Goal: Transaction & Acquisition: Purchase product/service

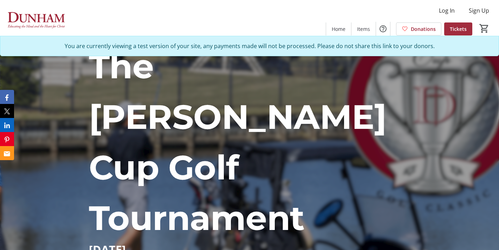
click at [456, 27] on span "Tickets" at bounding box center [457, 28] width 17 height 7
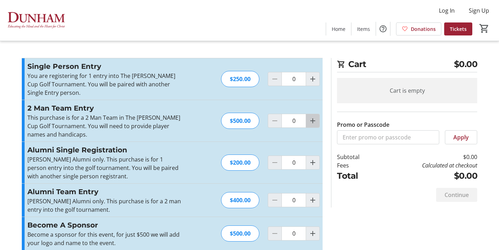
click at [312, 123] on mat-icon "Increment by one" at bounding box center [312, 121] width 8 height 8
type input "1"
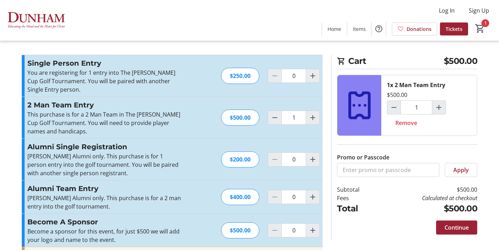
scroll to position [4, 0]
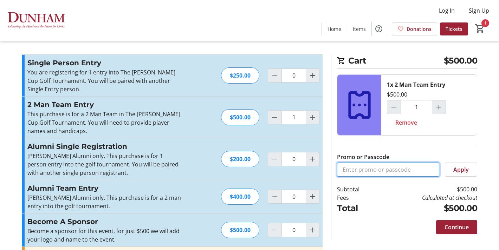
click at [384, 167] on input "Promo or Passcode" at bounding box center [388, 170] width 102 height 14
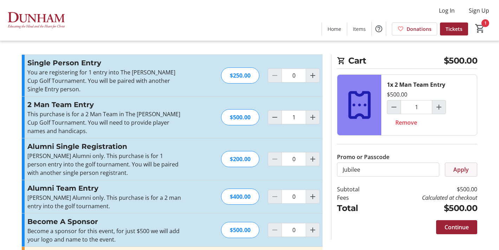
click at [448, 168] on span at bounding box center [461, 169] width 32 height 17
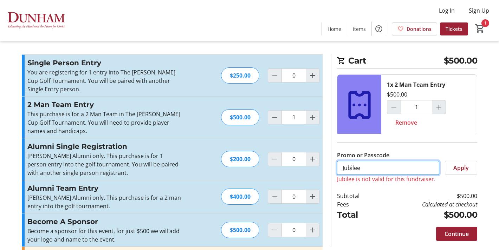
drag, startPoint x: 378, startPoint y: 165, endPoint x: 338, endPoint y: 165, distance: 40.0
click at [338, 165] on input "Jubilee" at bounding box center [388, 168] width 102 height 14
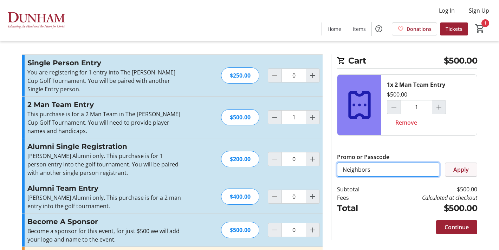
type input "Neighbors"
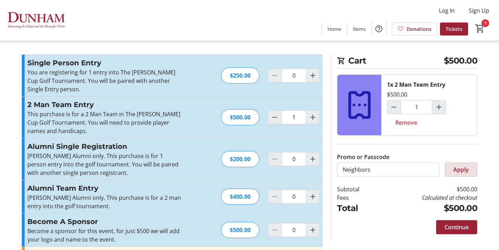
click at [453, 168] on span "Apply" at bounding box center [460, 169] width 15 height 8
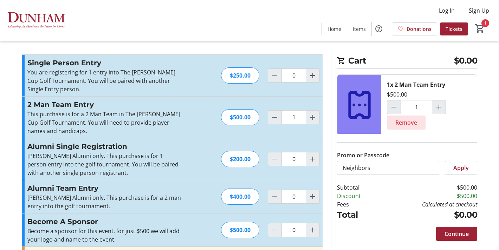
click at [394, 124] on span at bounding box center [406, 122] width 39 height 17
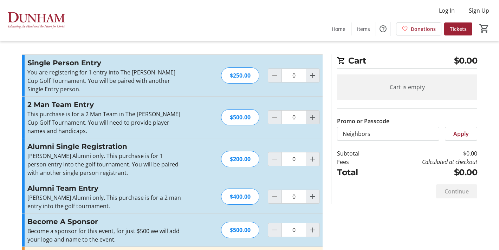
click at [314, 118] on mat-icon "Increment by one" at bounding box center [312, 117] width 8 height 8
type input "2"
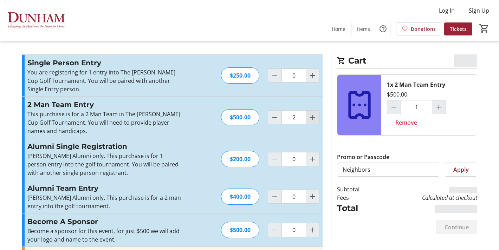
type input "2"
click at [314, 118] on mat-icon "Increment by one" at bounding box center [312, 117] width 8 height 8
type input "3"
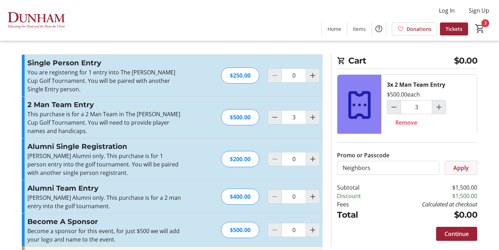
click at [455, 168] on span "Apply" at bounding box center [460, 168] width 15 height 8
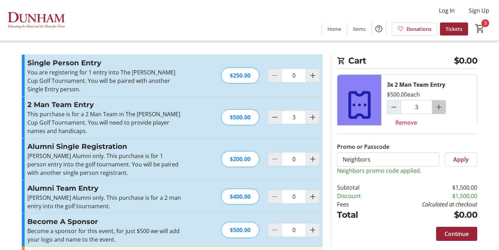
click at [439, 104] on mat-icon "Increment by one" at bounding box center [438, 107] width 8 height 8
type input "4"
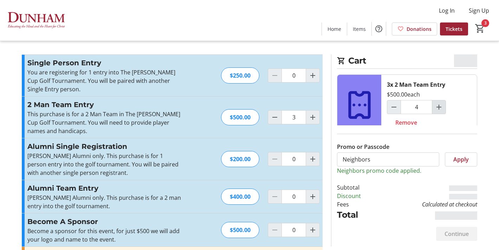
type input "4"
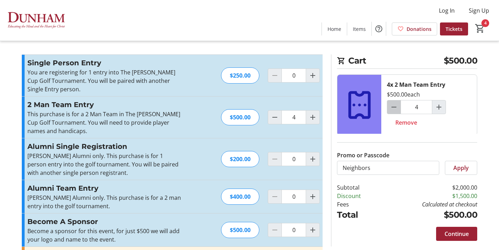
click at [391, 111] on mat-icon "Decrement by one" at bounding box center [393, 107] width 8 height 8
type input "2"
click at [402, 120] on span "Remove" at bounding box center [406, 122] width 22 height 8
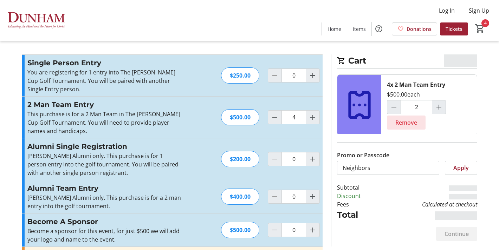
type input "0"
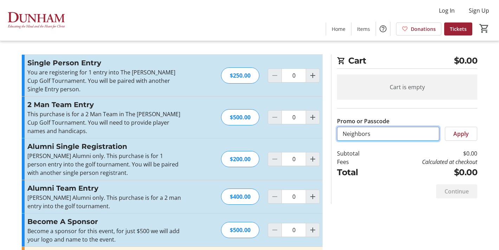
drag, startPoint x: 377, startPoint y: 132, endPoint x: 335, endPoint y: 132, distance: 42.1
click at [335, 132] on div "Cart $0.00 Cart is empty Promo or Passcode Neighbors Apply Subtotal $0.00 Fees …" at bounding box center [404, 129] width 146 height 150
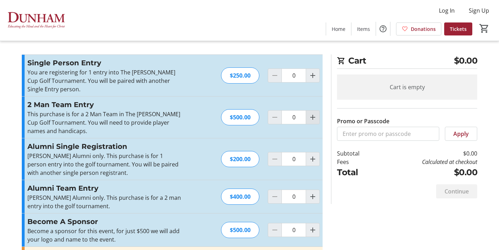
click at [312, 116] on mat-icon "Increment by one" at bounding box center [312, 117] width 8 height 8
type input "2"
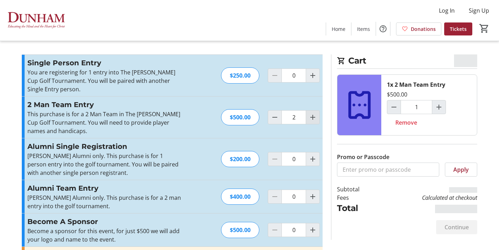
type input "2"
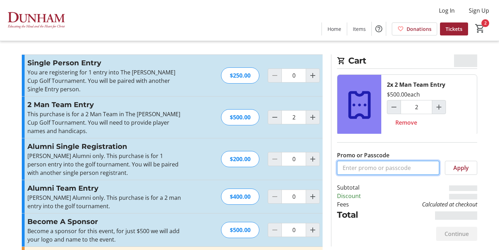
click at [398, 171] on input "Promo or Passcode" at bounding box center [388, 168] width 102 height 14
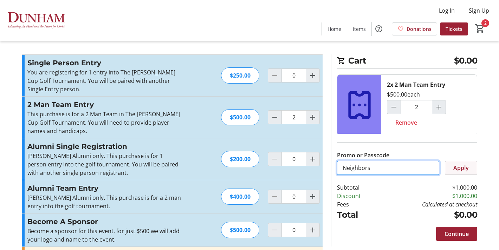
type input "Neighbors"
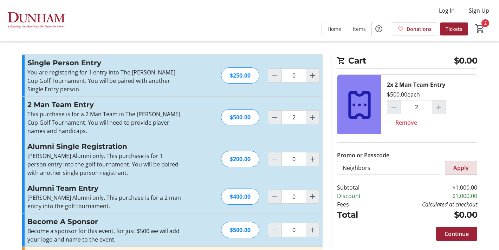
click at [466, 168] on span "Apply" at bounding box center [460, 168] width 15 height 8
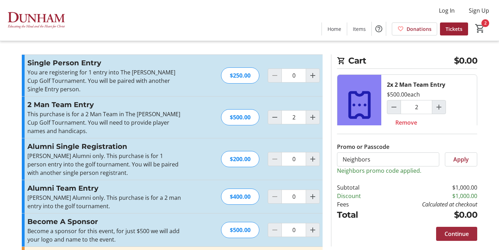
click at [454, 233] on span "Continue" at bounding box center [456, 234] width 24 height 8
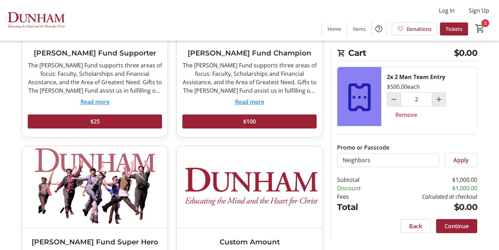
scroll to position [129, 0]
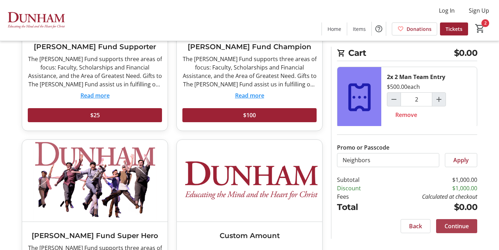
click at [451, 225] on span "Continue" at bounding box center [456, 226] width 24 height 8
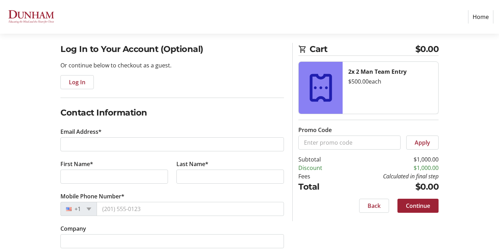
scroll to position [73, 0]
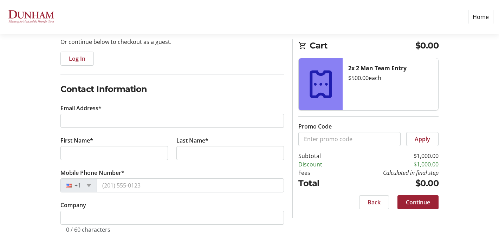
click at [391, 207] on div "Back Continue" at bounding box center [368, 202] width 140 height 14
click at [379, 205] on span "Back" at bounding box center [373, 202] width 13 height 8
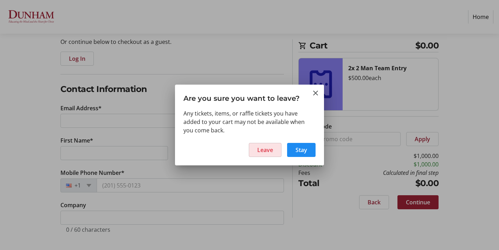
click at [263, 144] on span at bounding box center [265, 150] width 32 height 17
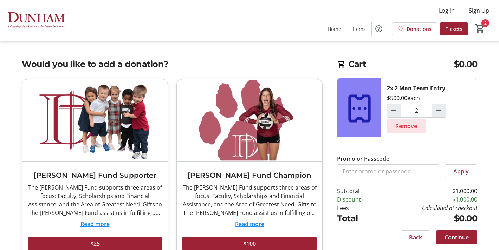
click at [410, 127] on span "Remove" at bounding box center [406, 126] width 22 height 8
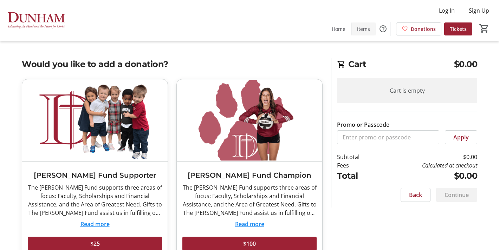
click at [366, 29] on span "Items" at bounding box center [363, 28] width 13 height 7
